Goal: Find specific page/section: Find specific page/section

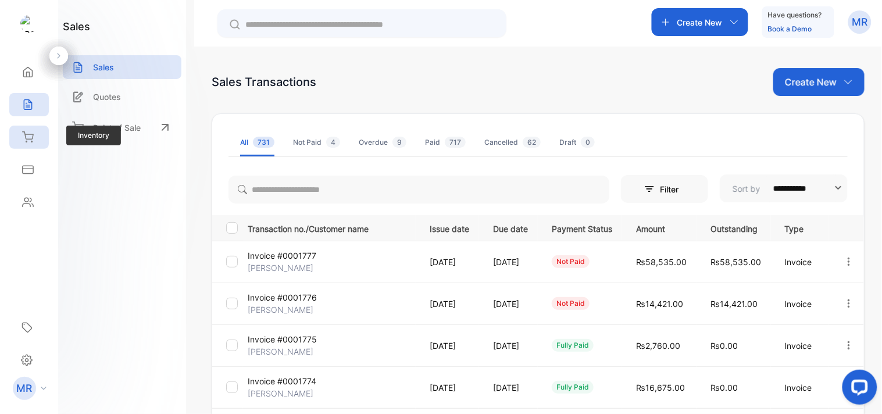
click at [38, 137] on div "Inventory" at bounding box center [29, 137] width 40 height 23
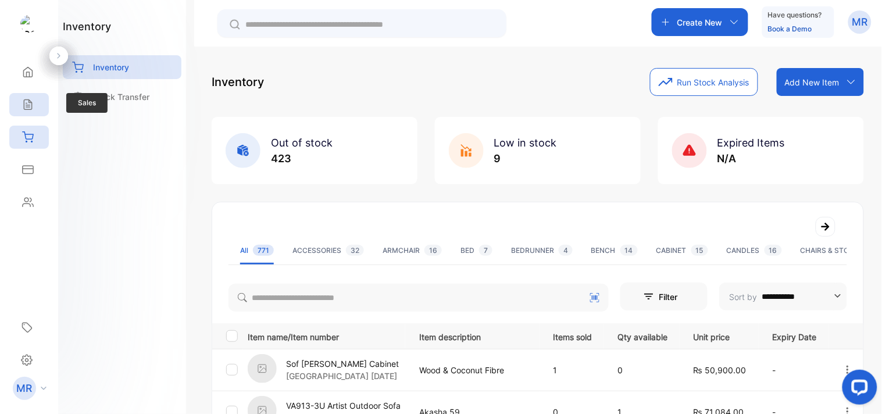
click at [30, 109] on icon at bounding box center [28, 105] width 12 height 12
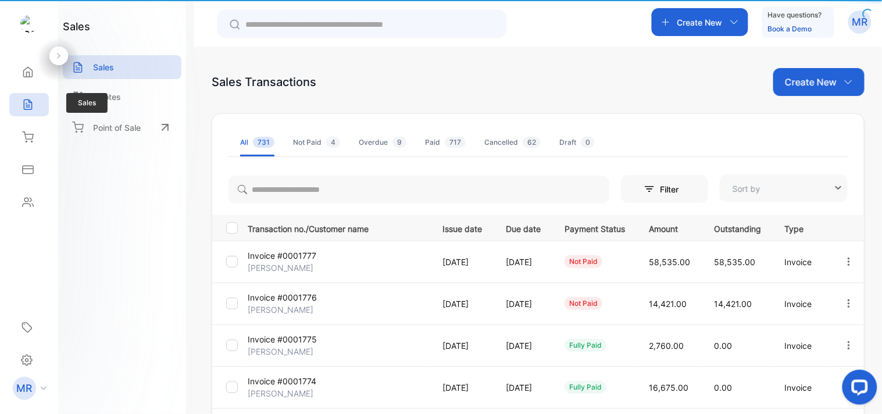
type input "**********"
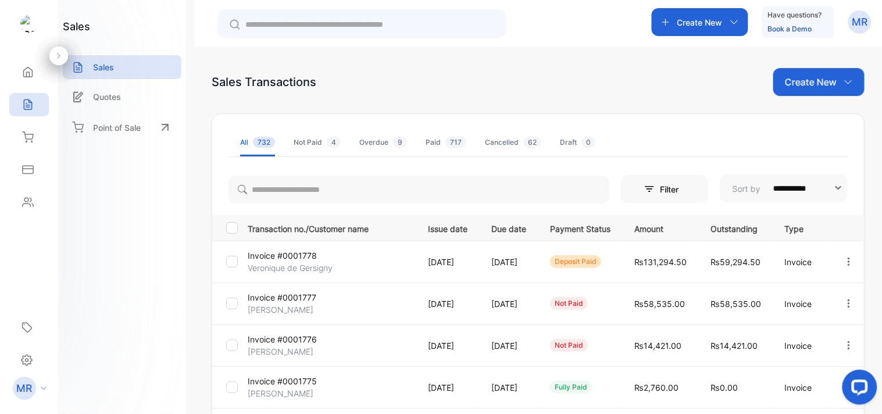
click at [844, 257] on icon "button" at bounding box center [849, 261] width 10 height 10
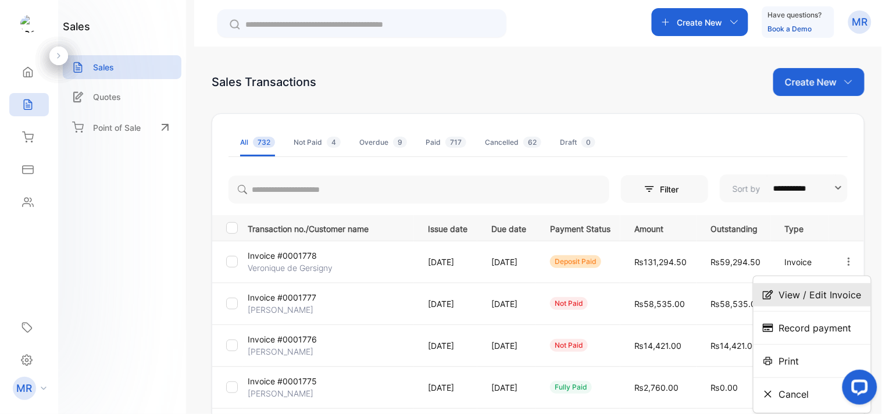
click at [807, 297] on span "View / Edit Invoice" at bounding box center [820, 295] width 83 height 14
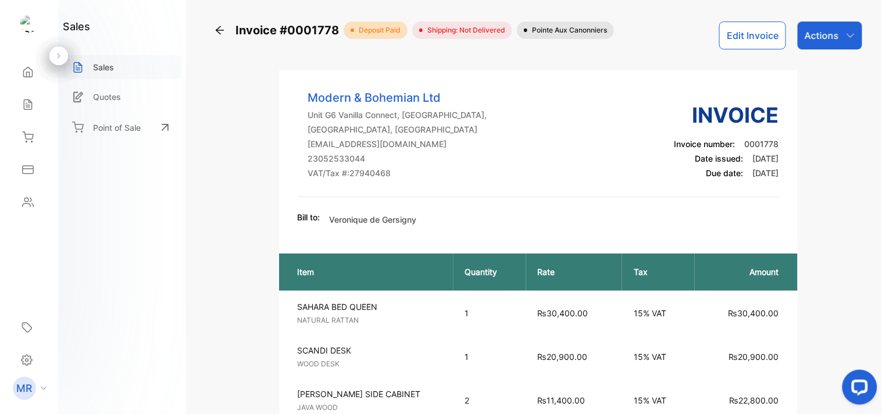
click at [114, 59] on div "Sales" at bounding box center [122, 67] width 119 height 24
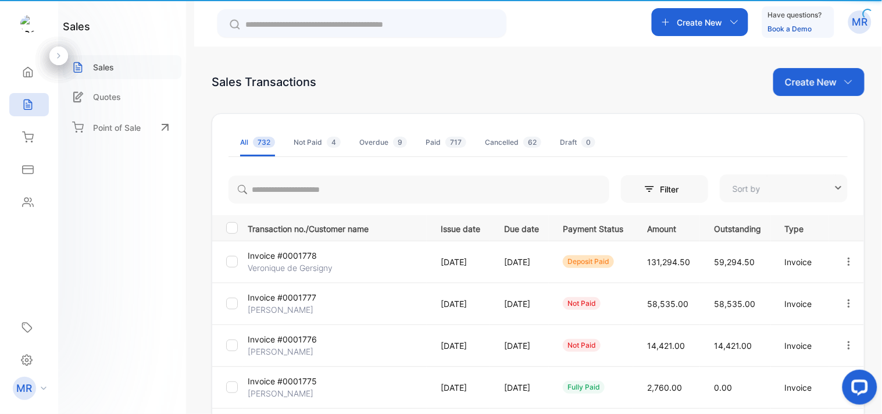
type input "**********"
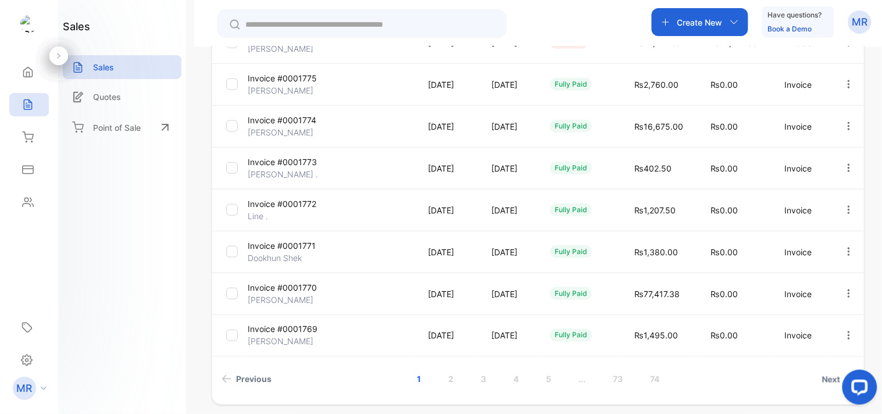
scroll to position [304, 0]
click at [446, 374] on link "2" at bounding box center [450, 379] width 33 height 22
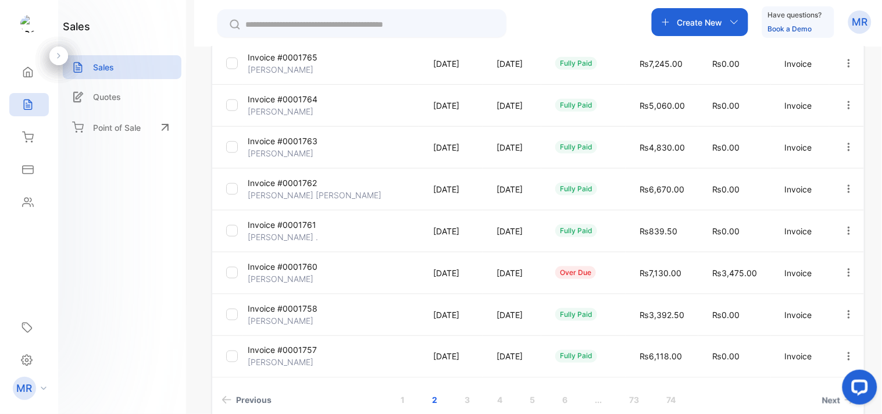
scroll to position [348, 0]
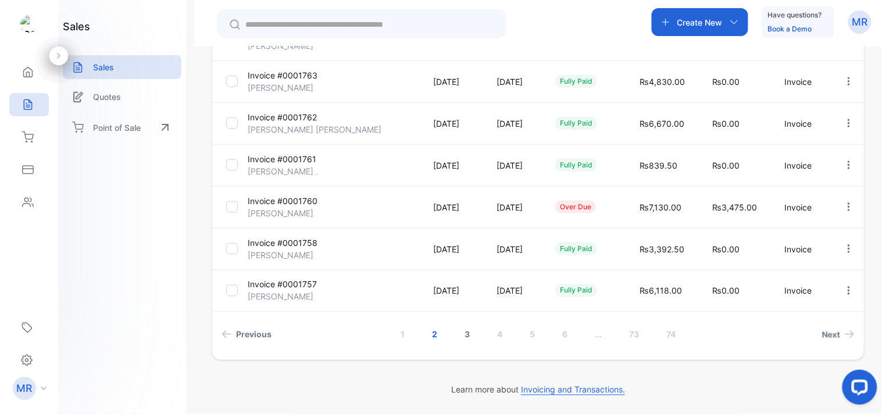
click at [463, 326] on link "3" at bounding box center [467, 335] width 33 height 22
click at [493, 333] on link "4" at bounding box center [499, 335] width 33 height 22
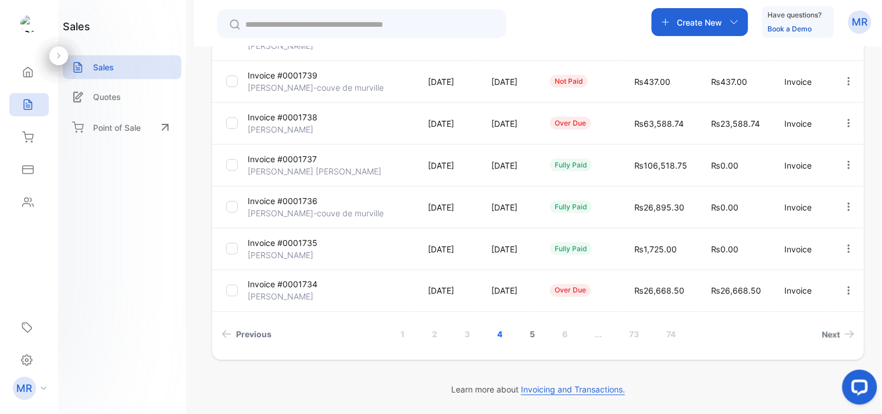
click at [533, 329] on link "5" at bounding box center [532, 335] width 33 height 22
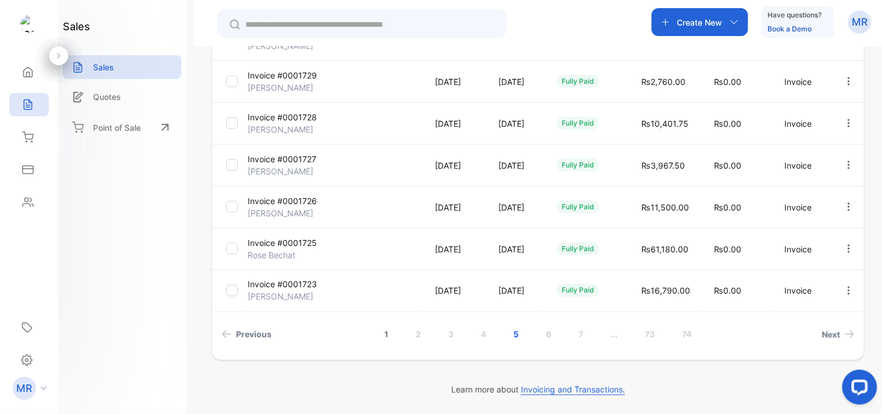
click at [383, 334] on link "1" at bounding box center [387, 335] width 32 height 22
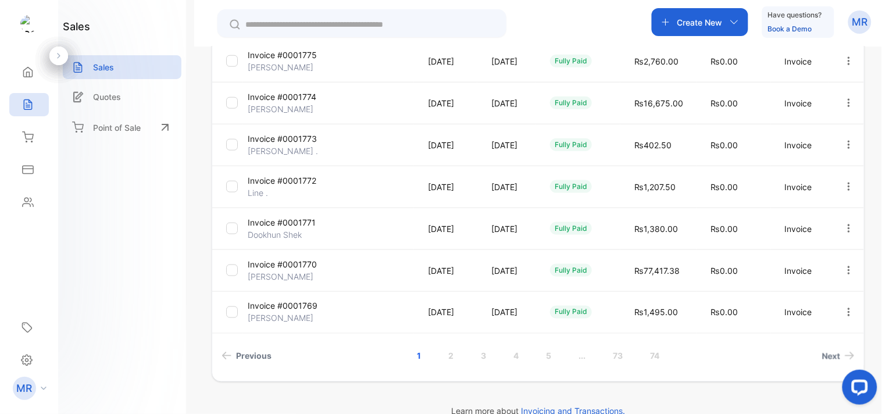
scroll to position [0, 0]
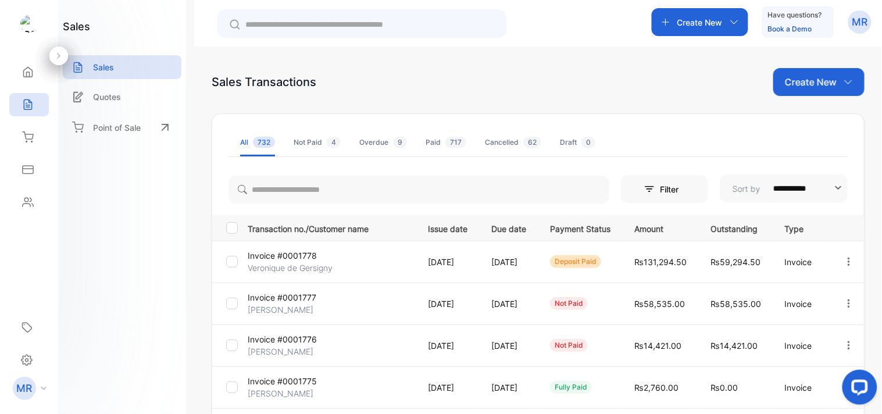
click at [577, 27] on div "Create New Have questions? Book a Demo MR" at bounding box center [538, 23] width 688 height 47
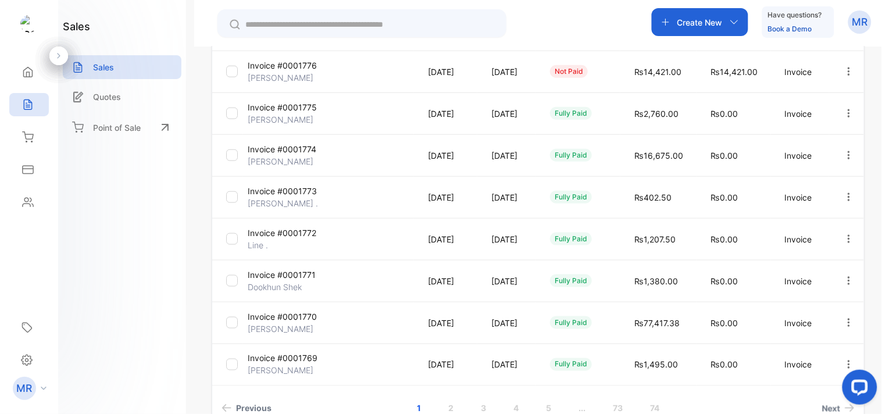
scroll to position [348, 0]
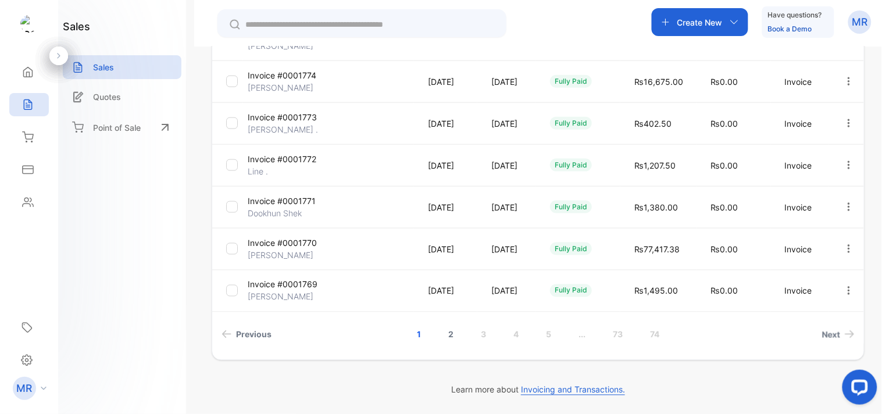
click at [449, 330] on link "2" at bounding box center [450, 335] width 33 height 22
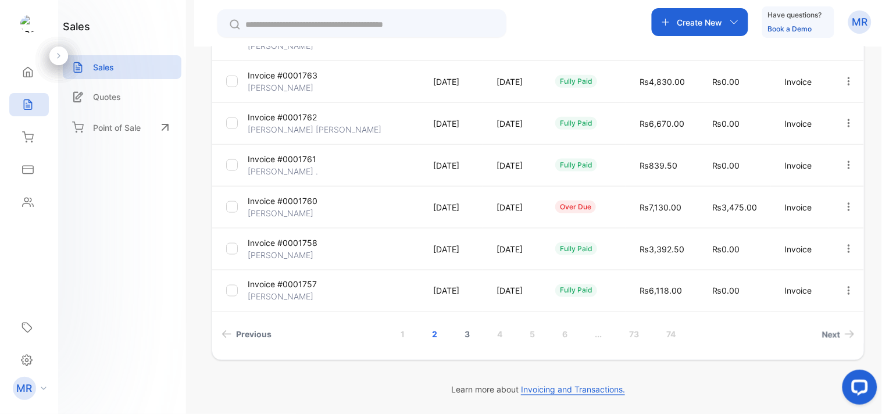
click at [463, 333] on link "3" at bounding box center [467, 335] width 33 height 22
click at [493, 332] on link "4" at bounding box center [499, 335] width 33 height 22
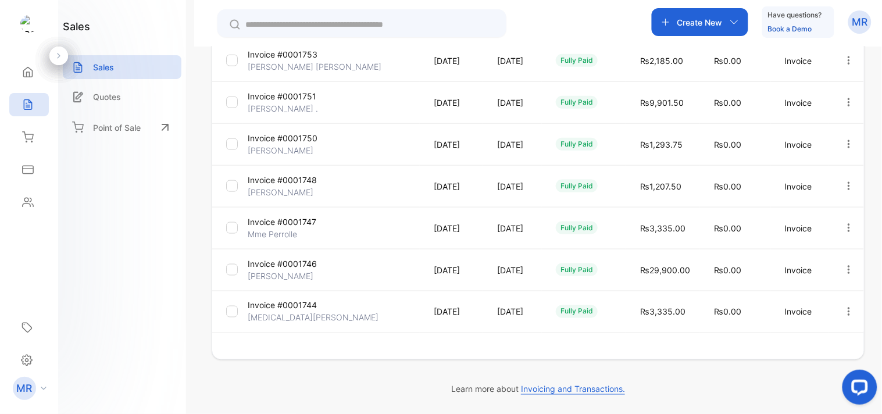
scroll to position [326, 0]
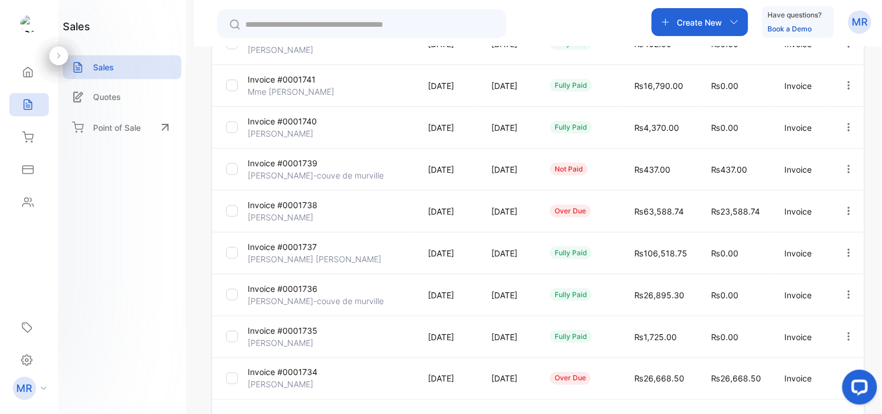
click at [625, 233] on td "₨106,518.75" at bounding box center [658, 253] width 77 height 42
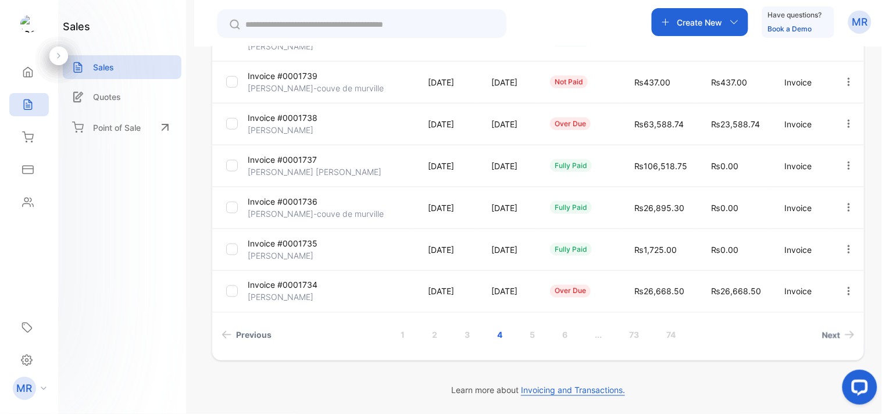
scroll to position [348, 0]
click at [402, 329] on link "1" at bounding box center [403, 335] width 32 height 22
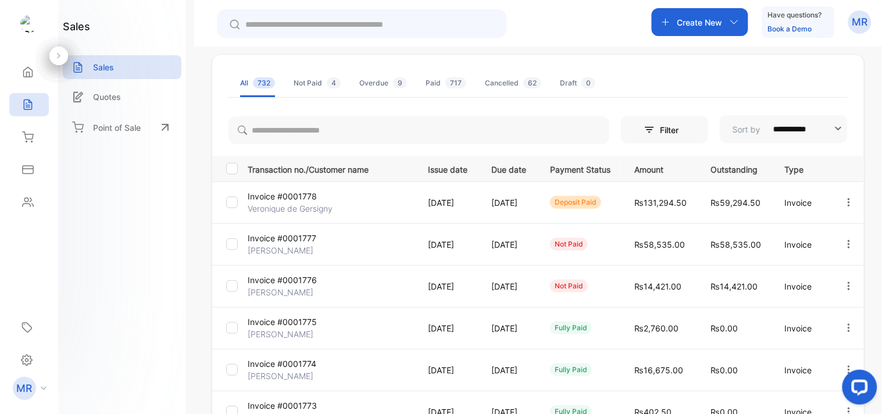
scroll to position [0, 0]
